Goal: Task Accomplishment & Management: Manage account settings

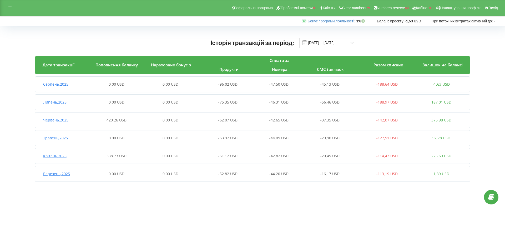
click at [62, 121] on span "Червень , 2025" at bounding box center [55, 119] width 25 height 5
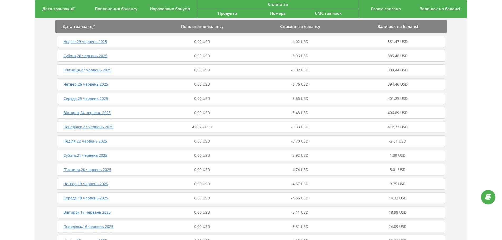
scroll to position [135, 0]
click at [124, 123] on div "Понеділок , 23 червень 2025" at bounding box center [105, 125] width 98 height 5
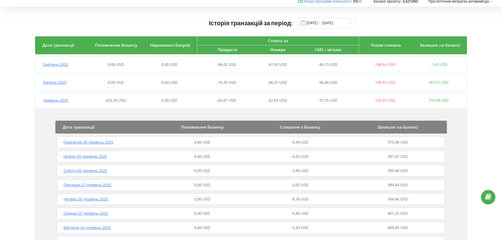
scroll to position [0, 0]
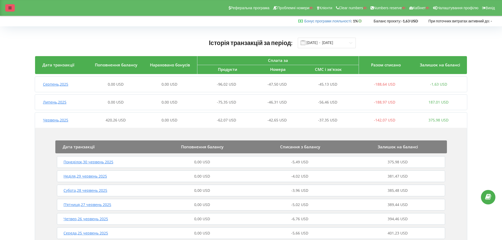
click at [13, 7] on div at bounding box center [9, 7] width 9 height 7
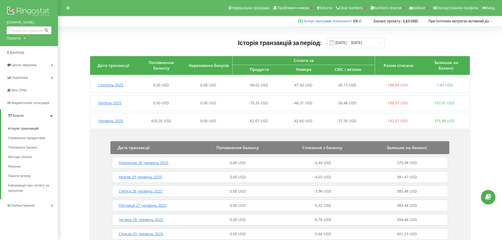
click at [139, 84] on div "0,00 USD" at bounding box center [160, 84] width 47 height 5
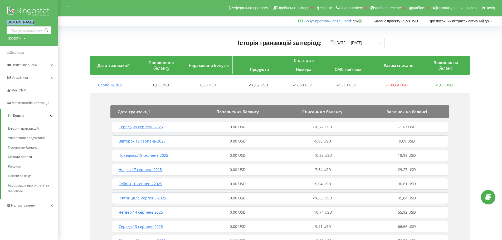
drag, startPoint x: 3, startPoint y: 22, endPoint x: 36, endPoint y: 25, distance: 33.8
click at [36, 25] on div "sofdim.com Проєкти Пошук" at bounding box center [29, 23] width 58 height 46
copy link "[DOMAIN_NAME]"
click at [28, 11] on img at bounding box center [29, 11] width 45 height 13
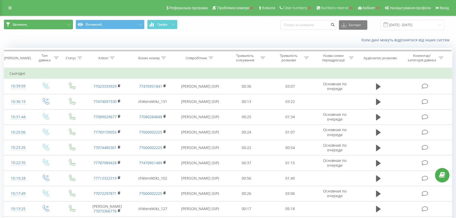
click at [53, 28] on button "Целевые_" at bounding box center [38, 24] width 69 height 9
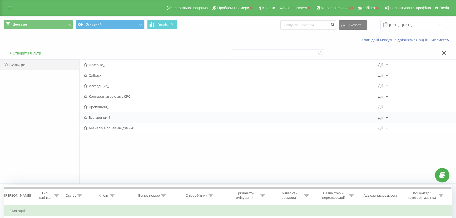
click at [94, 117] on span "Все_звонки_1" at bounding box center [231, 118] width 294 height 4
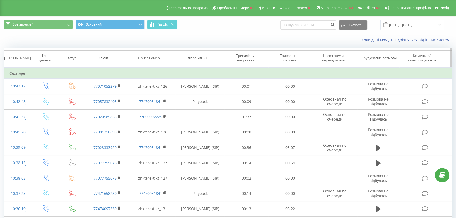
click at [112, 58] on icon at bounding box center [112, 58] width 5 height 3
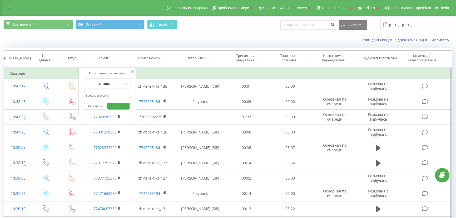
click at [102, 96] on input "text" at bounding box center [107, 95] width 46 height 9
type input "1341"
click button "OK" at bounding box center [118, 106] width 22 height 7
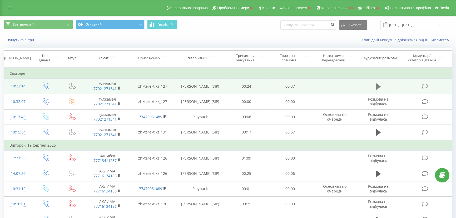
click at [376, 85] on icon at bounding box center [378, 86] width 5 height 6
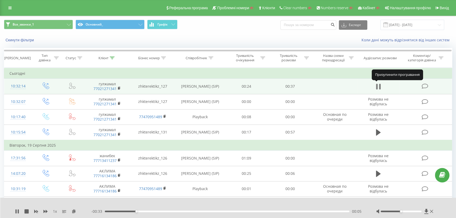
click at [378, 85] on icon at bounding box center [378, 86] width 5 height 7
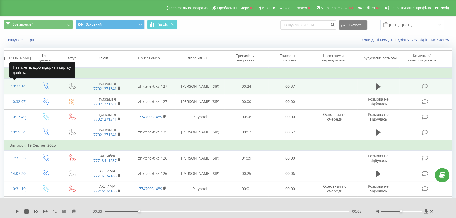
click at [22, 87] on div "10:32:14" at bounding box center [17, 86] width 17 height 10
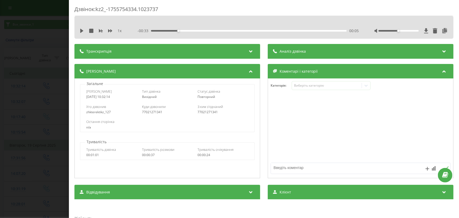
click at [33, 150] on div "Дзвінок : kz2_-1755754334.1023737 1 x - 00:33 00:05 00:05 Транскрипція Для AI-а…" at bounding box center [229, 109] width 459 height 218
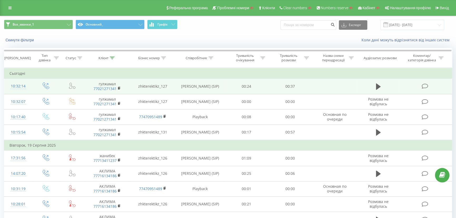
click at [24, 85] on div "10:32:14" at bounding box center [17, 86] width 17 height 10
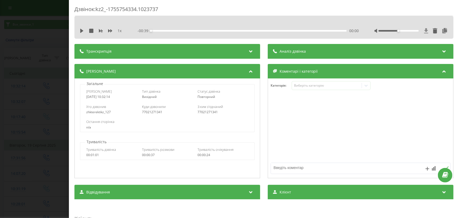
click at [425, 31] on icon at bounding box center [427, 30] width 4 height 5
click at [34, 61] on div "Дзвінок : kz2_-1755754334.1023737 1 x - 00:39 00:00 00:00 Транскрипція Для AI-а…" at bounding box center [229, 109] width 459 height 218
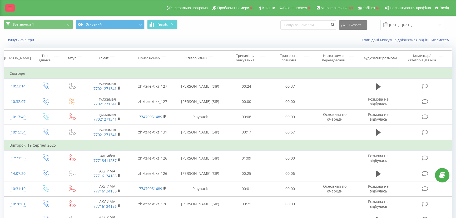
click at [7, 8] on link at bounding box center [9, 7] width 9 height 7
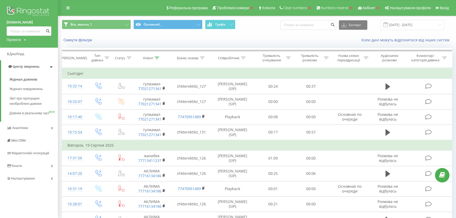
click at [41, 11] on img at bounding box center [29, 11] width 45 height 13
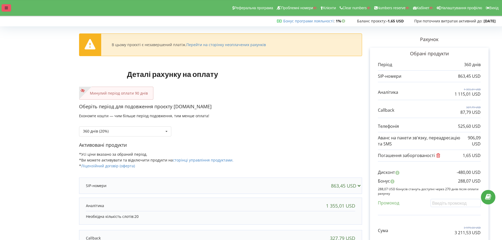
click at [8, 6] on div at bounding box center [6, 7] width 9 height 7
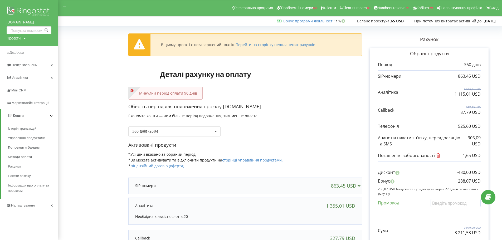
click at [163, 96] on div "Минулий період оплати 90 днів" at bounding box center [165, 93] width 74 height 13
click at [164, 133] on div "360 днів (20%) Поповнити баланс без подовження" at bounding box center [174, 131] width 92 height 10
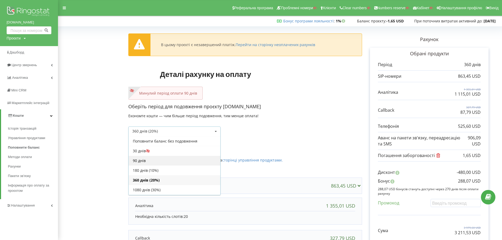
click at [152, 160] on div "90 днів" at bounding box center [174, 161] width 92 height 10
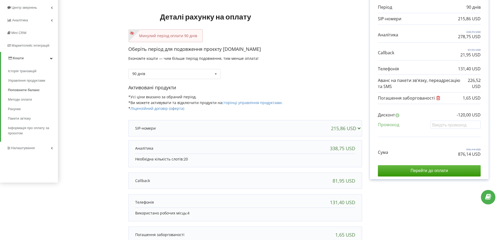
scroll to position [60, 0]
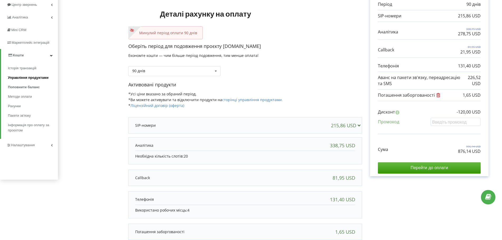
click at [16, 79] on span "Управління продуктами" at bounding box center [28, 77] width 41 height 5
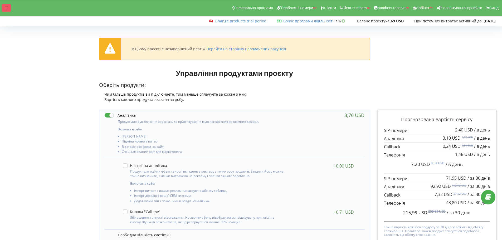
click at [6, 8] on icon at bounding box center [6, 8] width 3 height 4
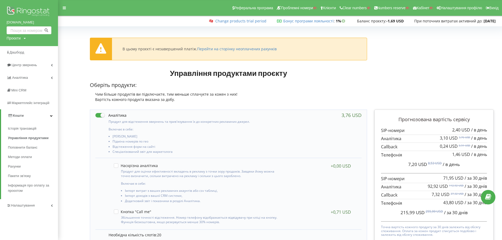
click at [27, 11] on img at bounding box center [29, 11] width 45 height 13
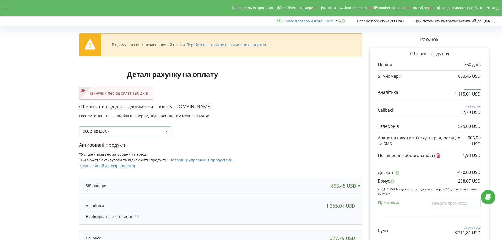
click at [142, 127] on div "360 днів (20%) Поповнити баланс без подовження" at bounding box center [125, 131] width 92 height 10
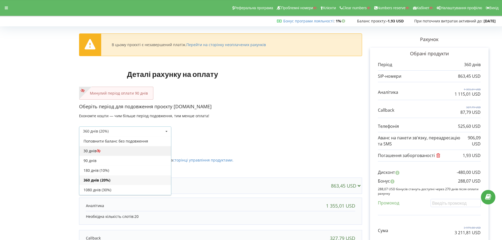
click at [103, 151] on div "30 днів" at bounding box center [125, 151] width 92 height 10
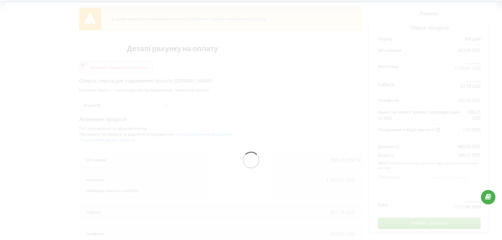
scroll to position [26, 0]
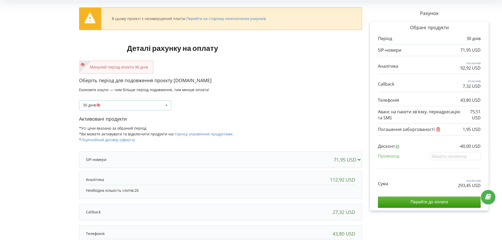
click at [108, 105] on div "30 днів Поповнити баланс без подовження" at bounding box center [125, 105] width 92 height 10
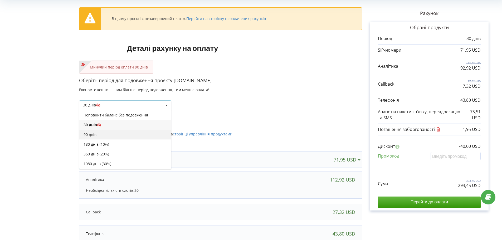
click at [96, 135] on div "90 днів" at bounding box center [125, 135] width 92 height 10
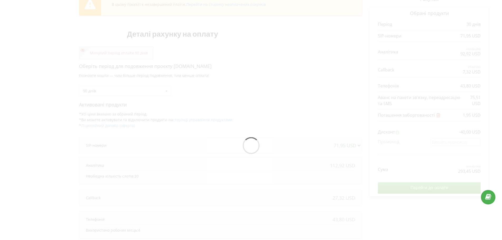
scroll to position [41, 0]
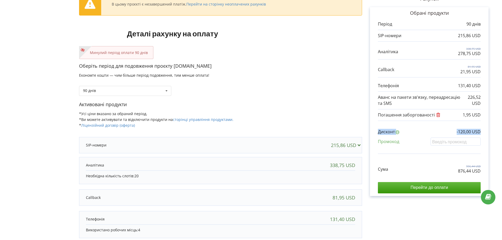
drag, startPoint x: 501, startPoint y: 114, endPoint x: 500, endPoint y: 126, distance: 12.1
click at [500, 126] on div "В цьому проєкті є незавершений платіж. Перейти на сторінку неоплачених рахунків…" at bounding box center [251, 146] width 502 height 329
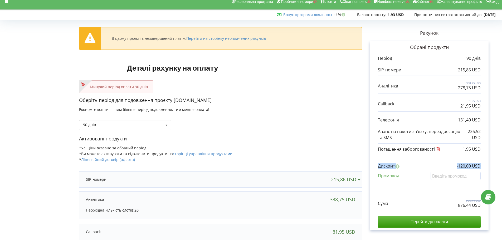
scroll to position [0, 0]
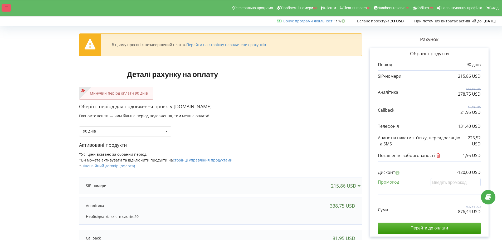
click at [6, 7] on icon at bounding box center [6, 8] width 3 height 4
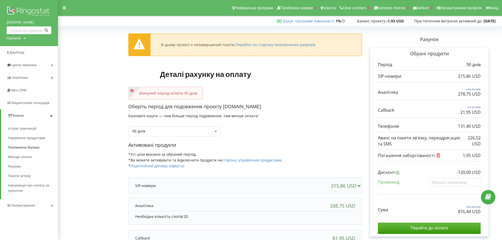
click at [306, 116] on div "Оберіть період для подовження проєкту sofdim.com Економте кошти — чим більше пе…" at bounding box center [245, 122] width 234 height 38
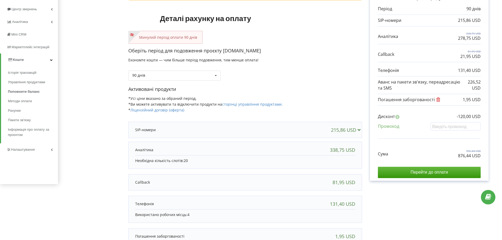
scroll to position [57, 0]
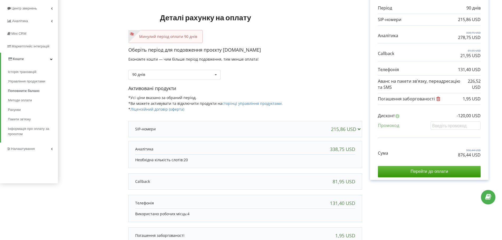
click at [175, 128] on div at bounding box center [212, 128] width 154 height 5
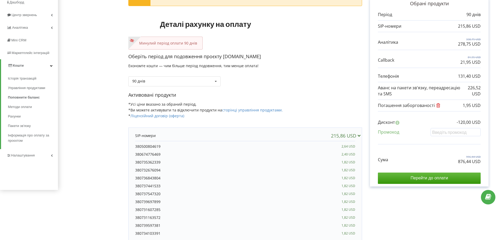
scroll to position [52, 0]
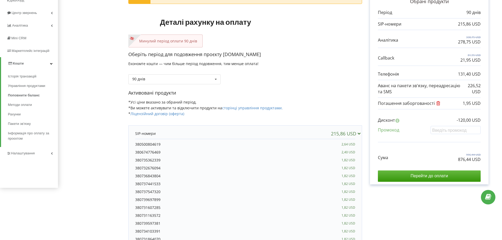
click at [274, 131] on div at bounding box center [212, 133] width 154 height 5
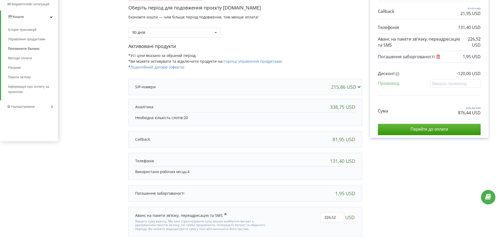
scroll to position [102, 0]
